Goal: Task Accomplishment & Management: Manage account settings

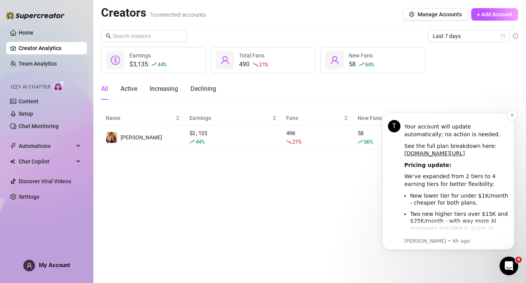
scroll to position [271, 0]
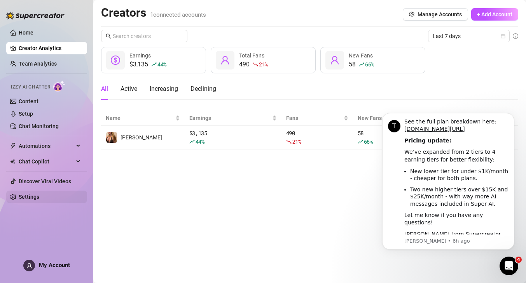
click at [39, 196] on link "Settings" at bounding box center [29, 197] width 21 height 6
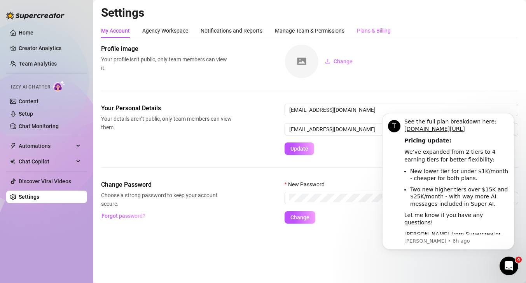
click at [364, 35] on div "Plans & Billing" at bounding box center [374, 30] width 34 height 15
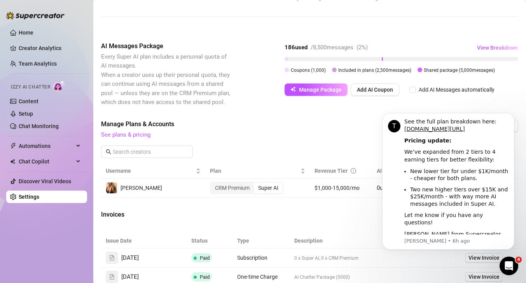
scroll to position [159, 0]
click at [319, 95] on div "AI Messages Package Every Super AI plan includes a personal quota of AI message…" at bounding box center [309, 74] width 417 height 66
click at [320, 87] on span "Manage Package" at bounding box center [320, 89] width 43 height 6
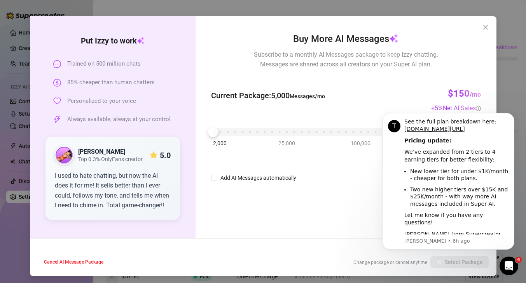
scroll to position [25, 0]
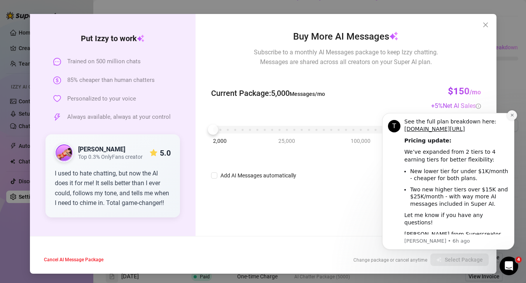
click at [508, 115] on button "Dismiss notification" at bounding box center [512, 115] width 10 height 10
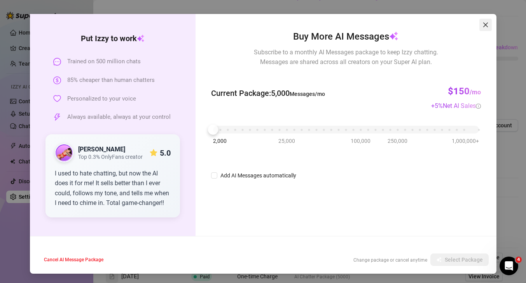
click at [490, 25] on span "Close" at bounding box center [485, 25] width 12 height 6
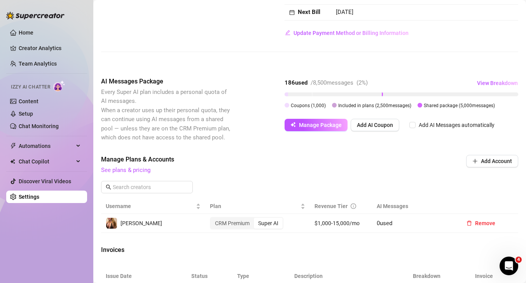
scroll to position [0, 0]
